Goal: Navigation & Orientation: Understand site structure

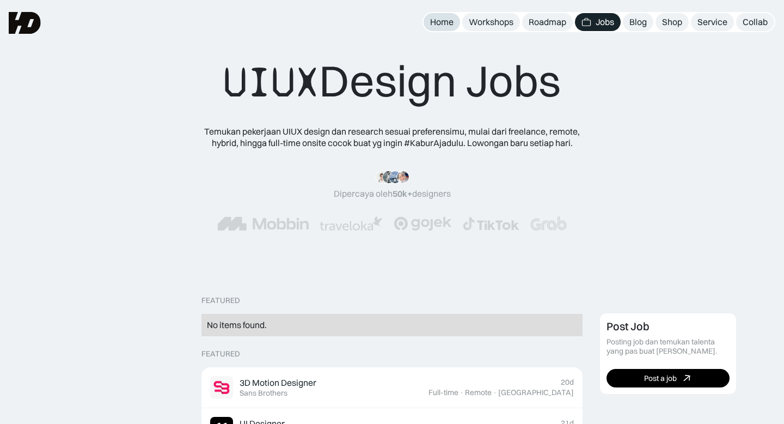
click at [444, 25] on div "Home" at bounding box center [441, 21] width 23 height 11
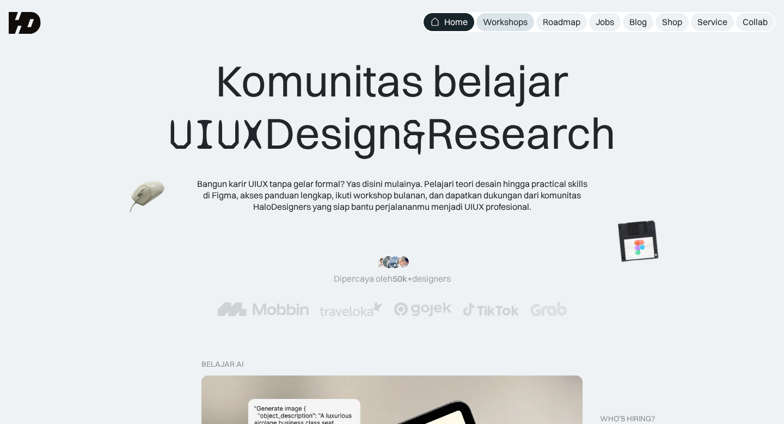
click at [504, 27] on div "Workshops" at bounding box center [505, 21] width 45 height 11
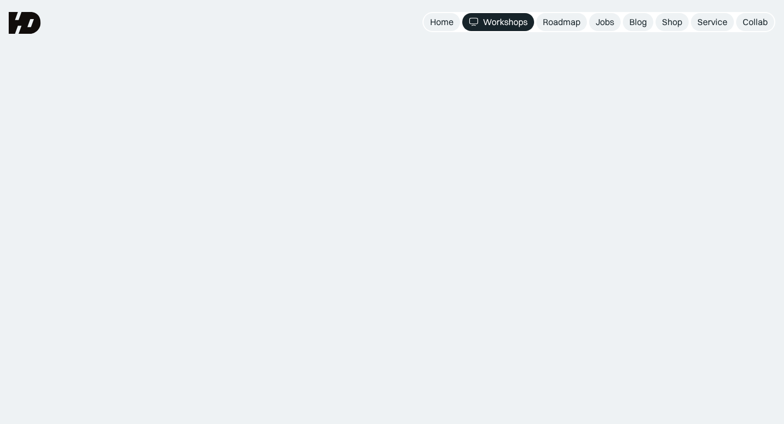
click at [562, 24] on div "Roadmap" at bounding box center [562, 21] width 38 height 11
click at [612, 25] on div "Jobs" at bounding box center [605, 21] width 19 height 11
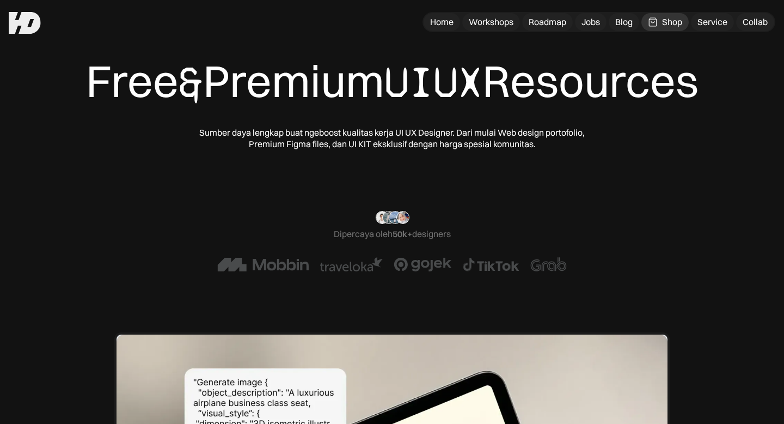
click at [29, 26] on img at bounding box center [25, 23] width 32 height 22
